Goal: Transaction & Acquisition: Purchase product/service

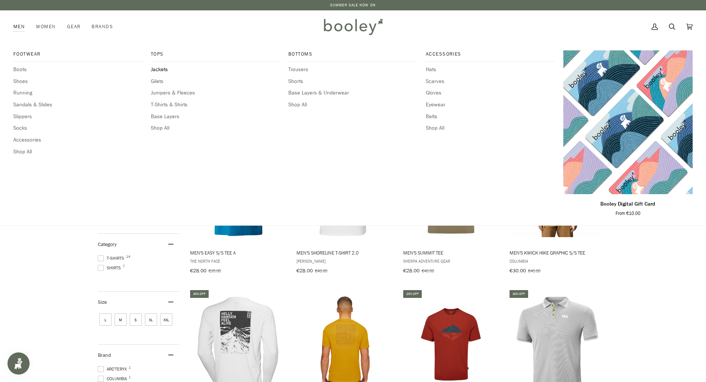
click at [158, 70] on span "Jackets" at bounding box center [215, 70] width 129 height 8
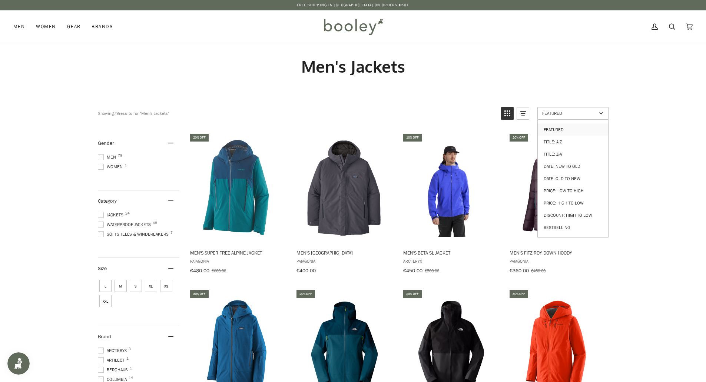
click at [568, 110] on link "Featured" at bounding box center [572, 113] width 71 height 13
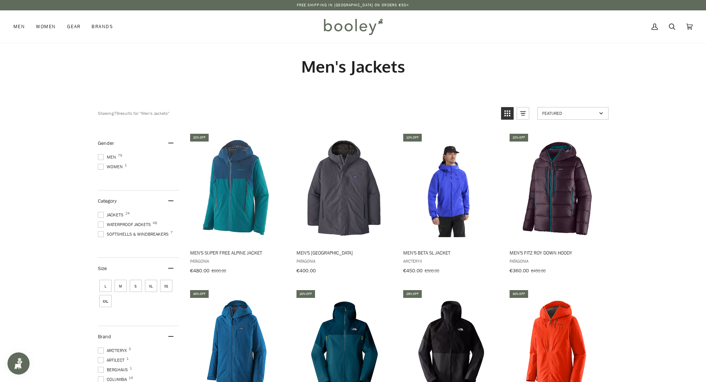
click at [567, 113] on span "Featured" at bounding box center [569, 113] width 54 height 6
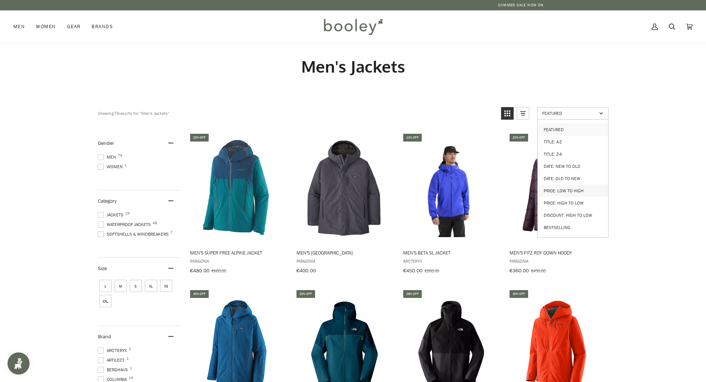
click at [565, 189] on link "Price: Low to High" at bounding box center [573, 191] width 70 height 12
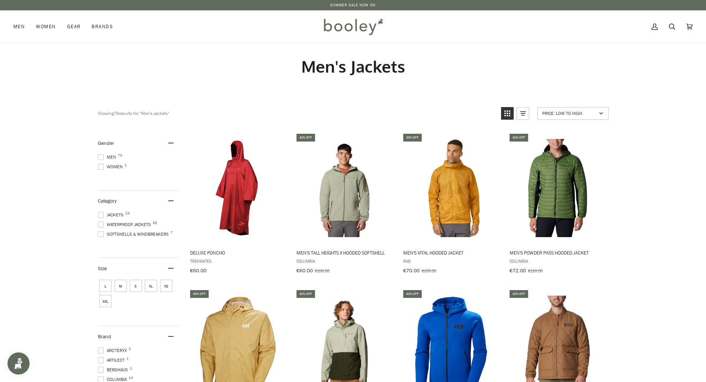
click at [134, 288] on span "S" at bounding box center [136, 286] width 12 height 12
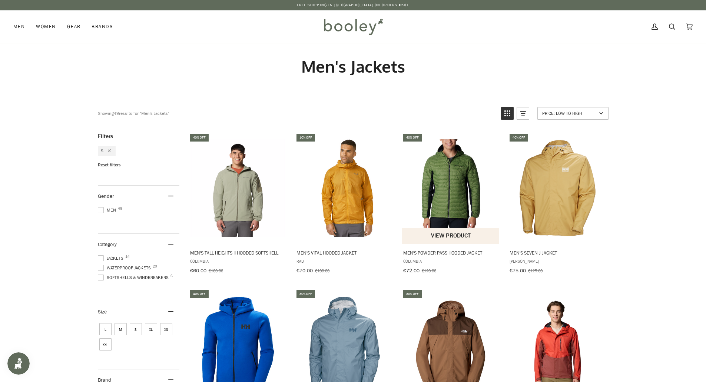
click at [448, 184] on img "Men's Powder Pass Hooded Jacket" at bounding box center [451, 188] width 98 height 98
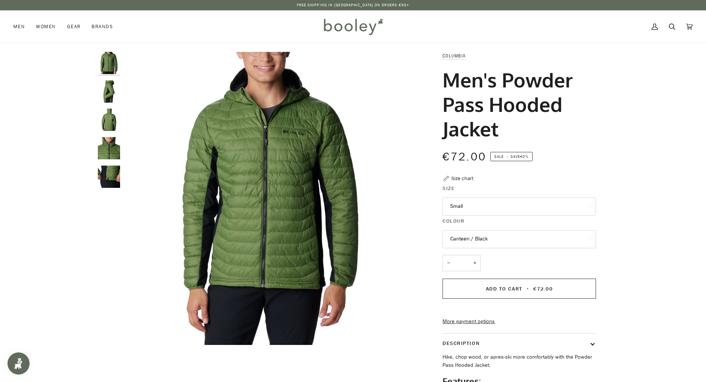
click at [112, 118] on img "Columbia Men's Powder Pass Hooded Jacket Canteen / Black - Booley Galway" at bounding box center [109, 120] width 22 height 22
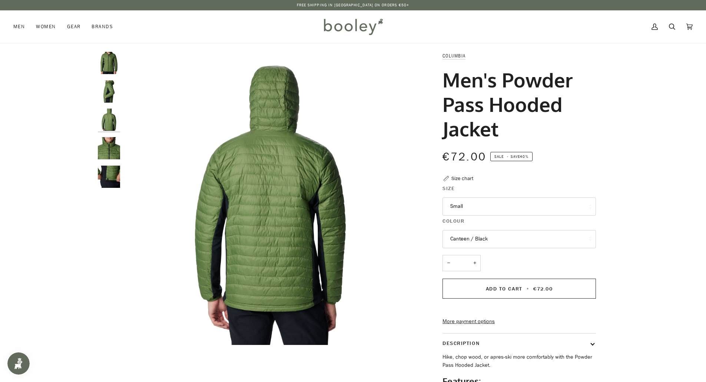
click at [113, 150] on img "Columbia Men's Powder Pass Hooded Jacket Canteen / Black - Booley Galway" at bounding box center [109, 148] width 22 height 22
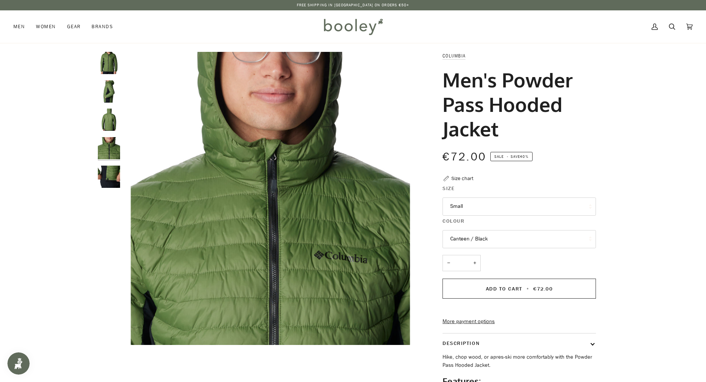
click at [114, 178] on img "Columbia Men's Powder Pass Hooded Jacket Canteen / Black - Booley Galway" at bounding box center [109, 177] width 22 height 22
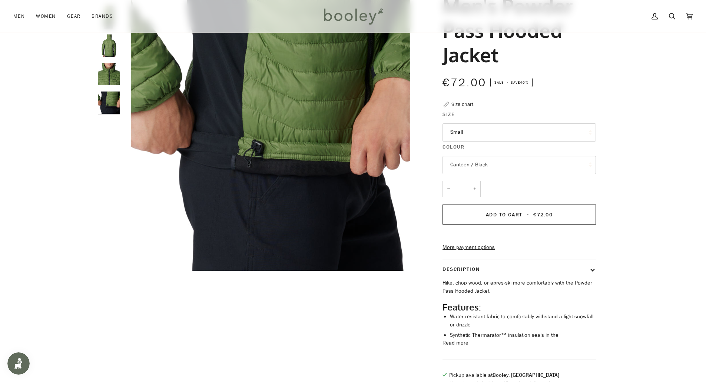
scroll to position [148, 0]
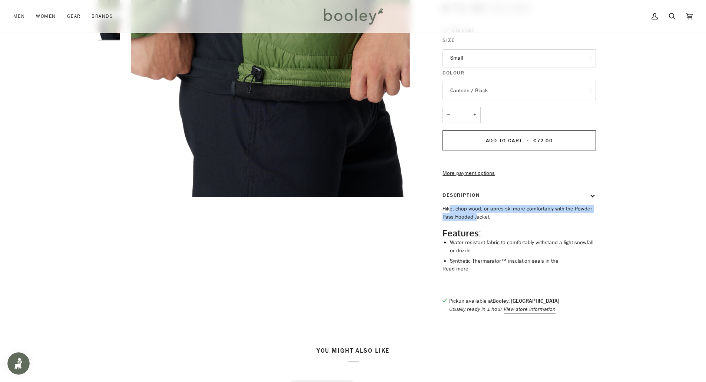
drag, startPoint x: 452, startPoint y: 222, endPoint x: 476, endPoint y: 229, distance: 25.8
click at [476, 221] on p "Hike, chop wood, or apres-ski more comfortably with the Powder Pass Hooded Jack…" at bounding box center [518, 213] width 153 height 16
click at [521, 219] on p "Hike, chop wood, or apres-ski more comfortably with the Powder Pass Hooded Jack…" at bounding box center [518, 213] width 153 height 16
drag, startPoint x: 462, startPoint y: 227, endPoint x: 465, endPoint y: 231, distance: 4.7
click at [444, 221] on p "Hike, chop wood, or apres-ski more comfortably with the Powder Pass Hooded Jack…" at bounding box center [518, 213] width 153 height 16
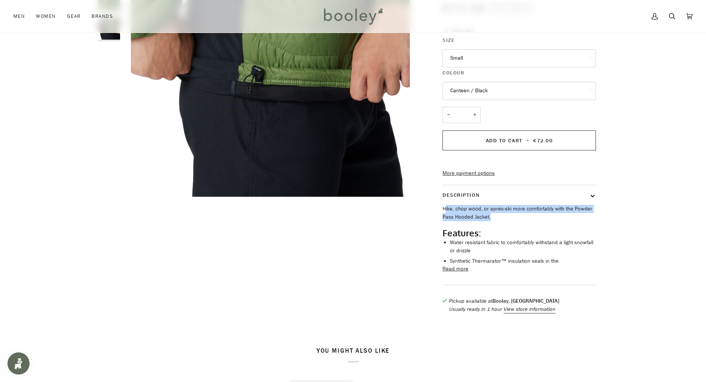
click at [466, 221] on p "Hike, chop wood, or apres-ski more comfortably with the Powder Pass Hooded Jack…" at bounding box center [518, 213] width 153 height 16
